Goal: Find specific page/section: Find specific page/section

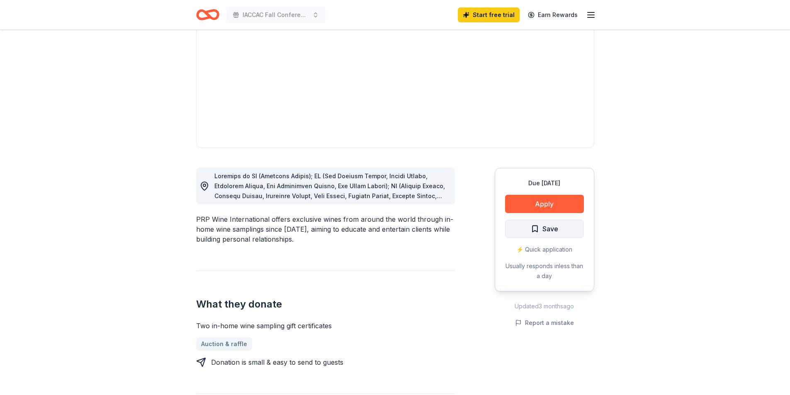
scroll to position [124, 0]
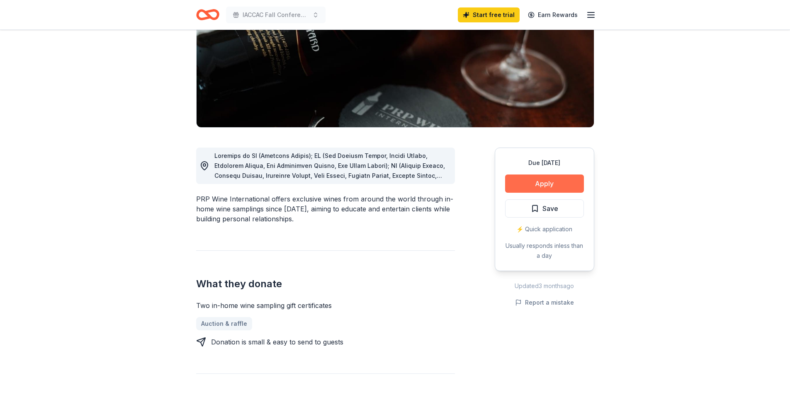
click at [550, 181] on button "Apply" at bounding box center [544, 184] width 79 height 18
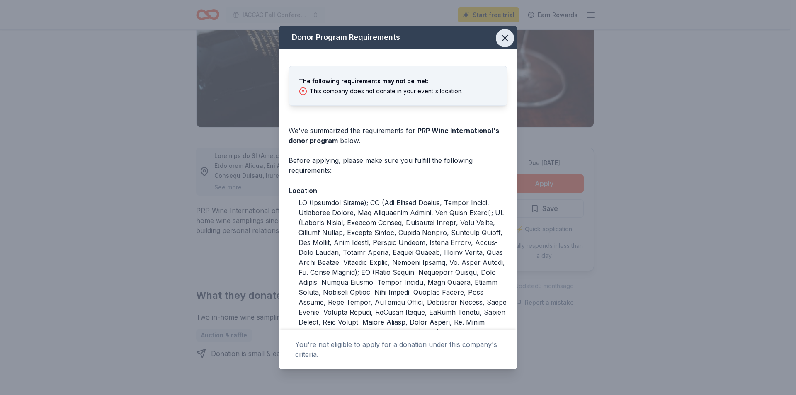
click at [500, 36] on icon "button" at bounding box center [505, 38] width 12 height 12
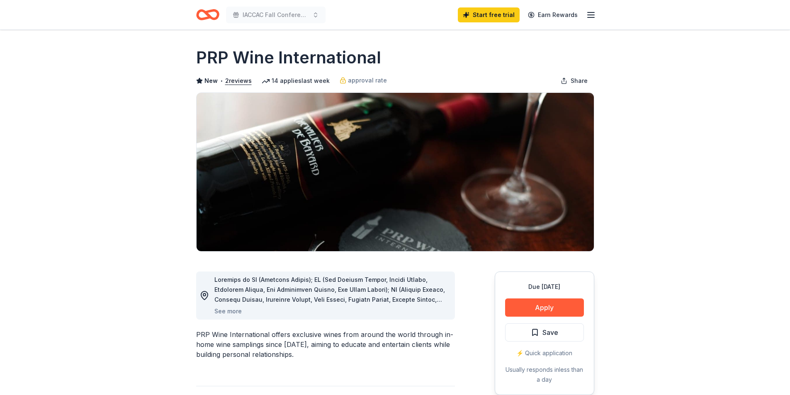
scroll to position [0, 0]
click at [205, 16] on icon "Home" at bounding box center [207, 14] width 23 height 19
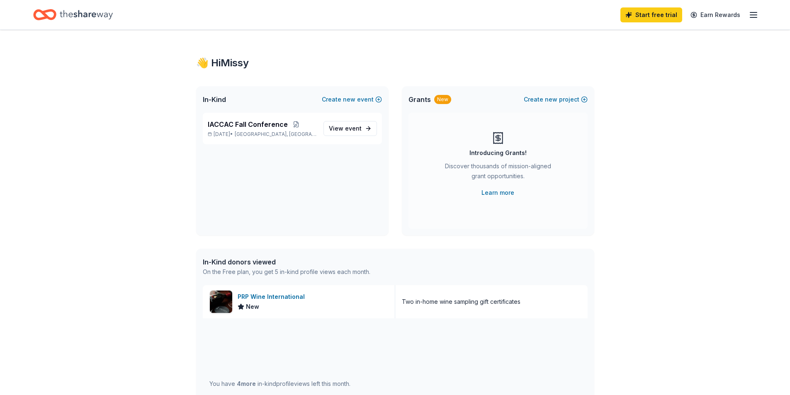
click at [64, 13] on icon "Home" at bounding box center [86, 14] width 53 height 9
click at [47, 12] on icon "Home" at bounding box center [44, 14] width 23 height 19
click at [755, 14] on icon "button" at bounding box center [753, 15] width 10 height 10
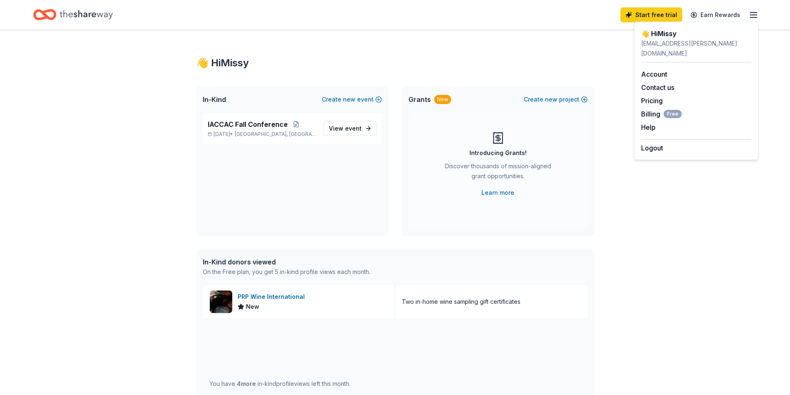
click at [594, 46] on div "👋 Hi Missy In-Kind Create new event IACCAC Fall Conference [DATE] • Greencastle…" at bounding box center [395, 319] width 425 height 579
